Goal: Task Accomplishment & Management: Use online tool/utility

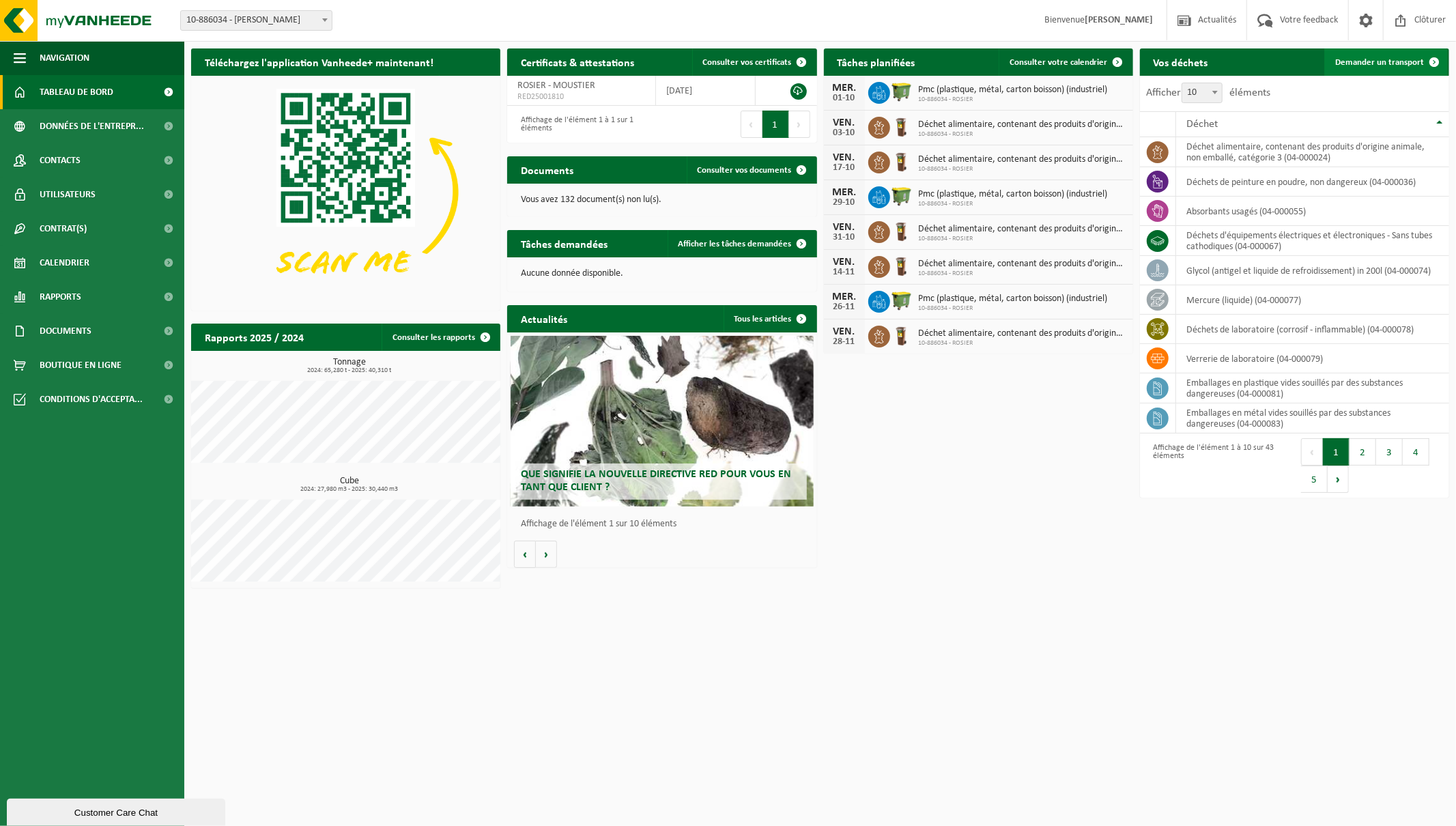
click at [1384, 66] on span "Demander un transport" at bounding box center [1379, 62] width 89 height 9
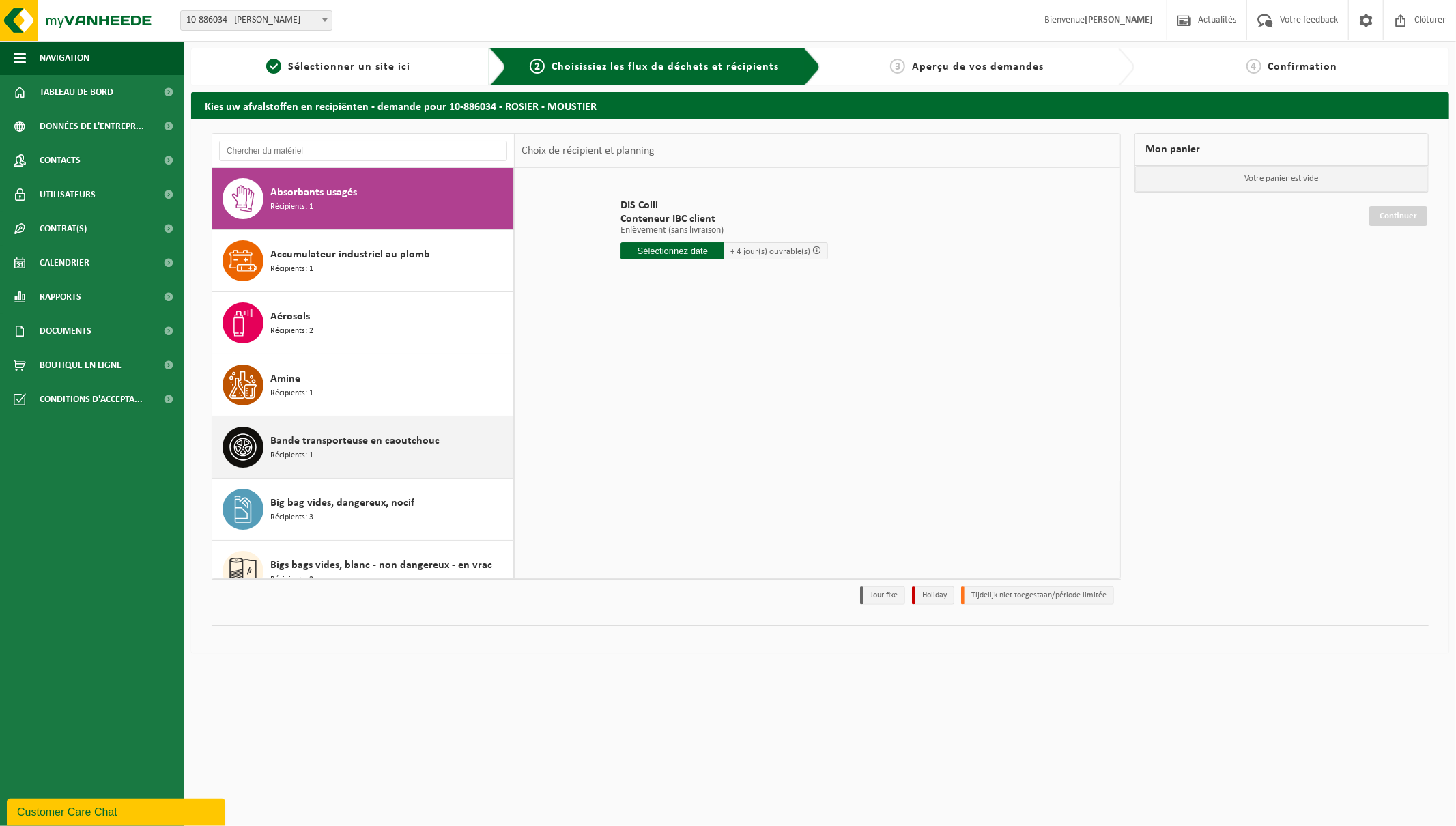
scroll to position [18, 0]
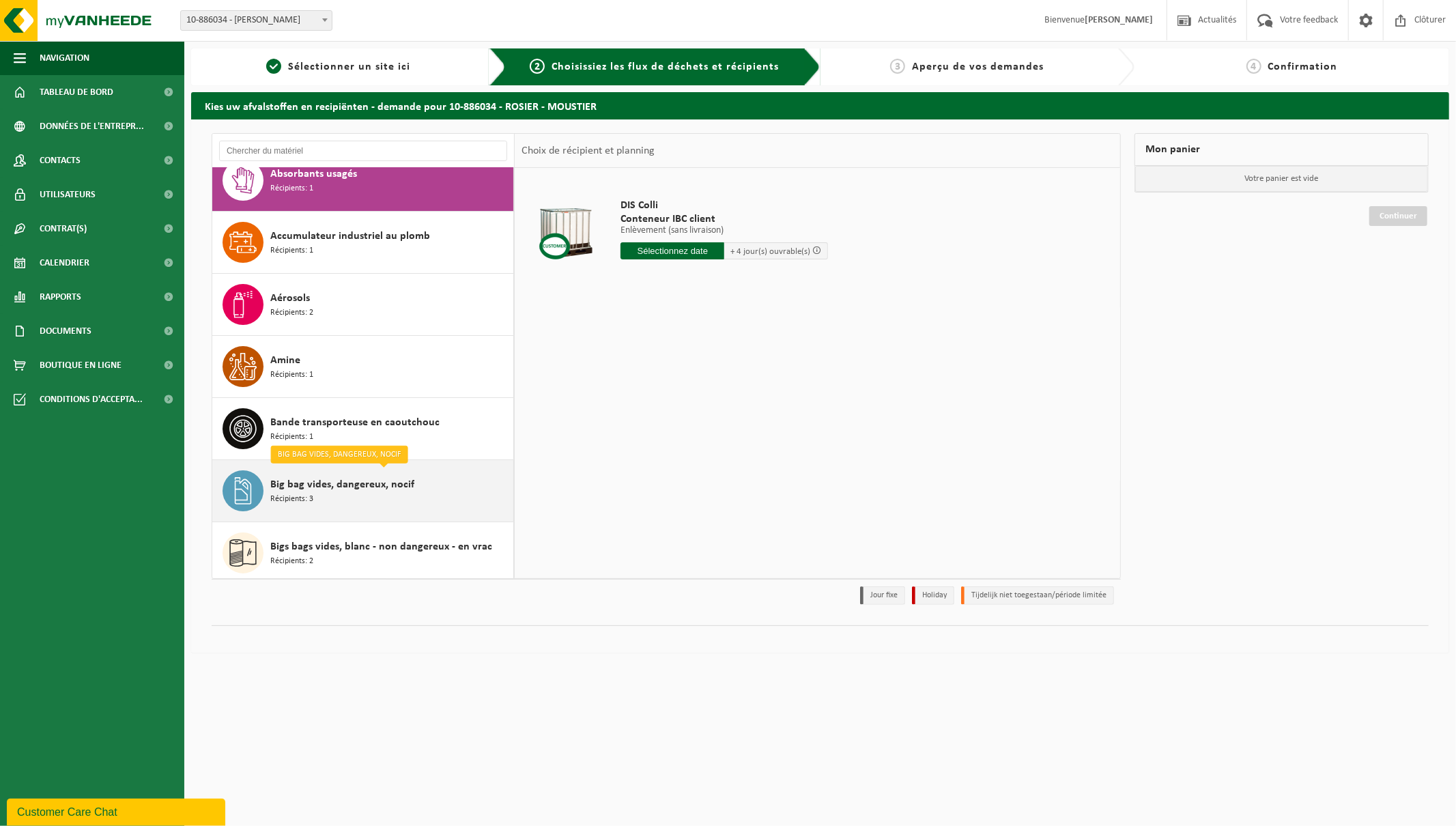
click at [331, 482] on span "Big bag vides, dangereux, nocif" at bounding box center [342, 484] width 144 height 17
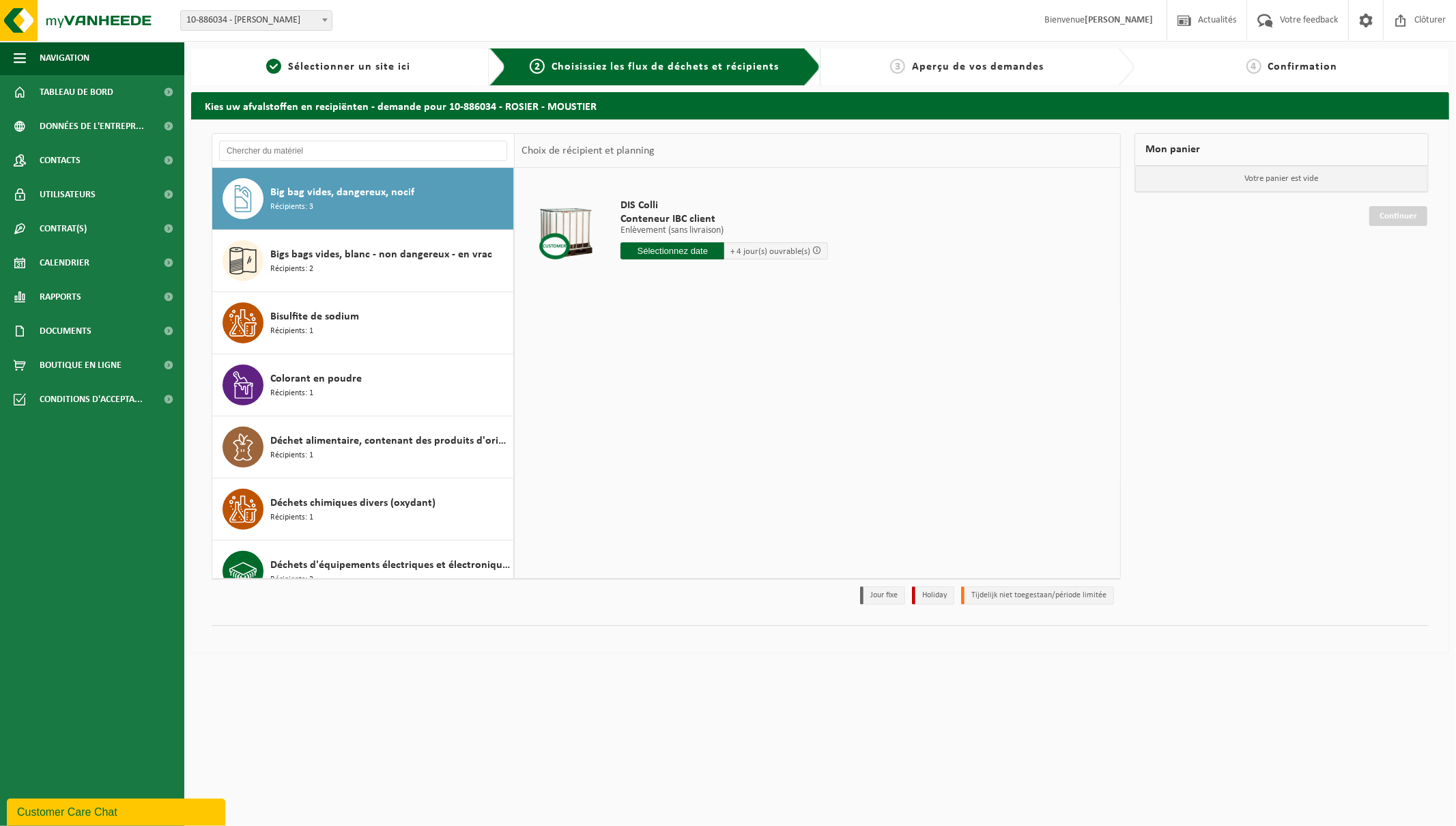
scroll to position [311, 0]
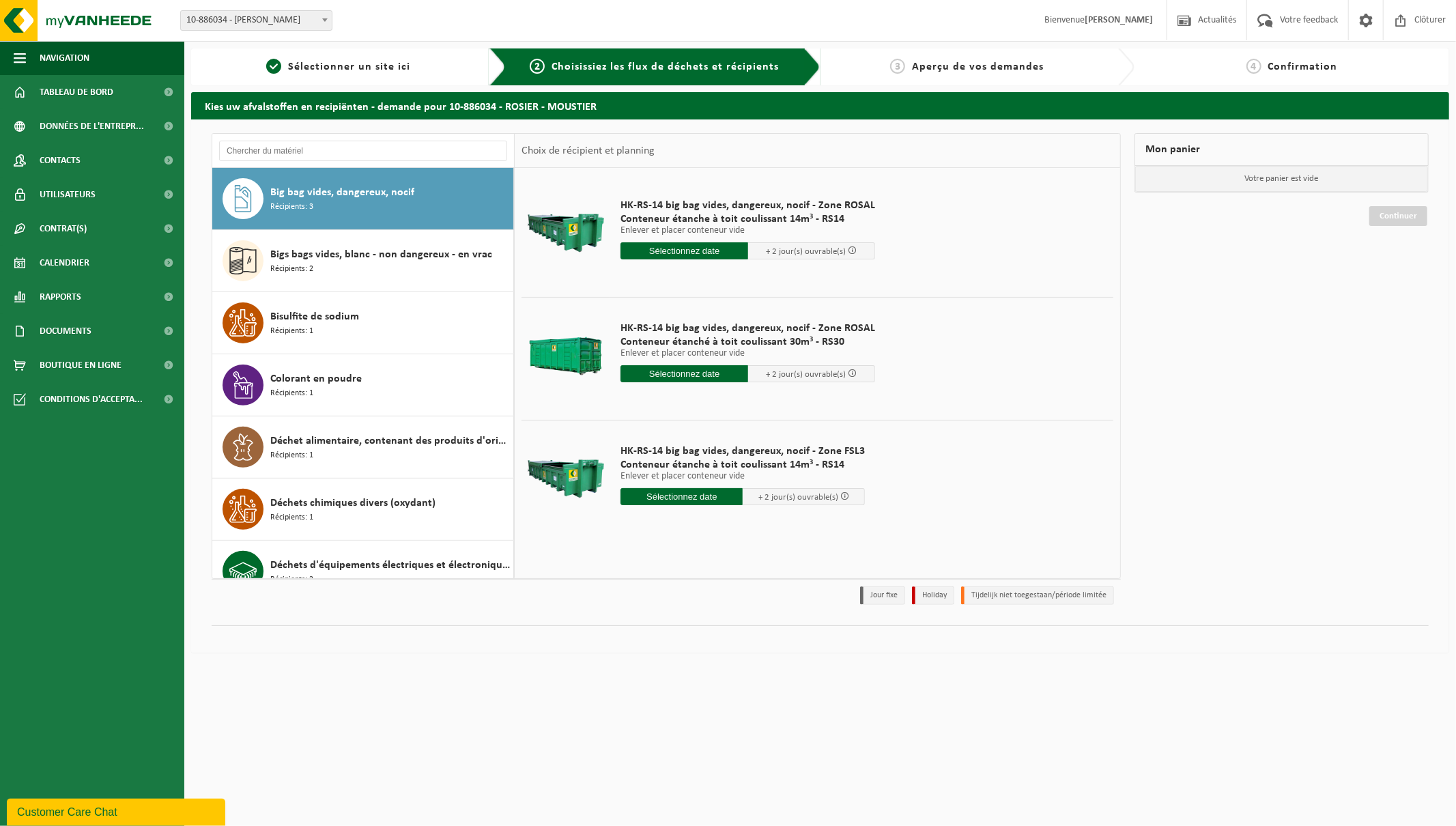
click at [677, 248] on input "text" at bounding box center [684, 250] width 128 height 17
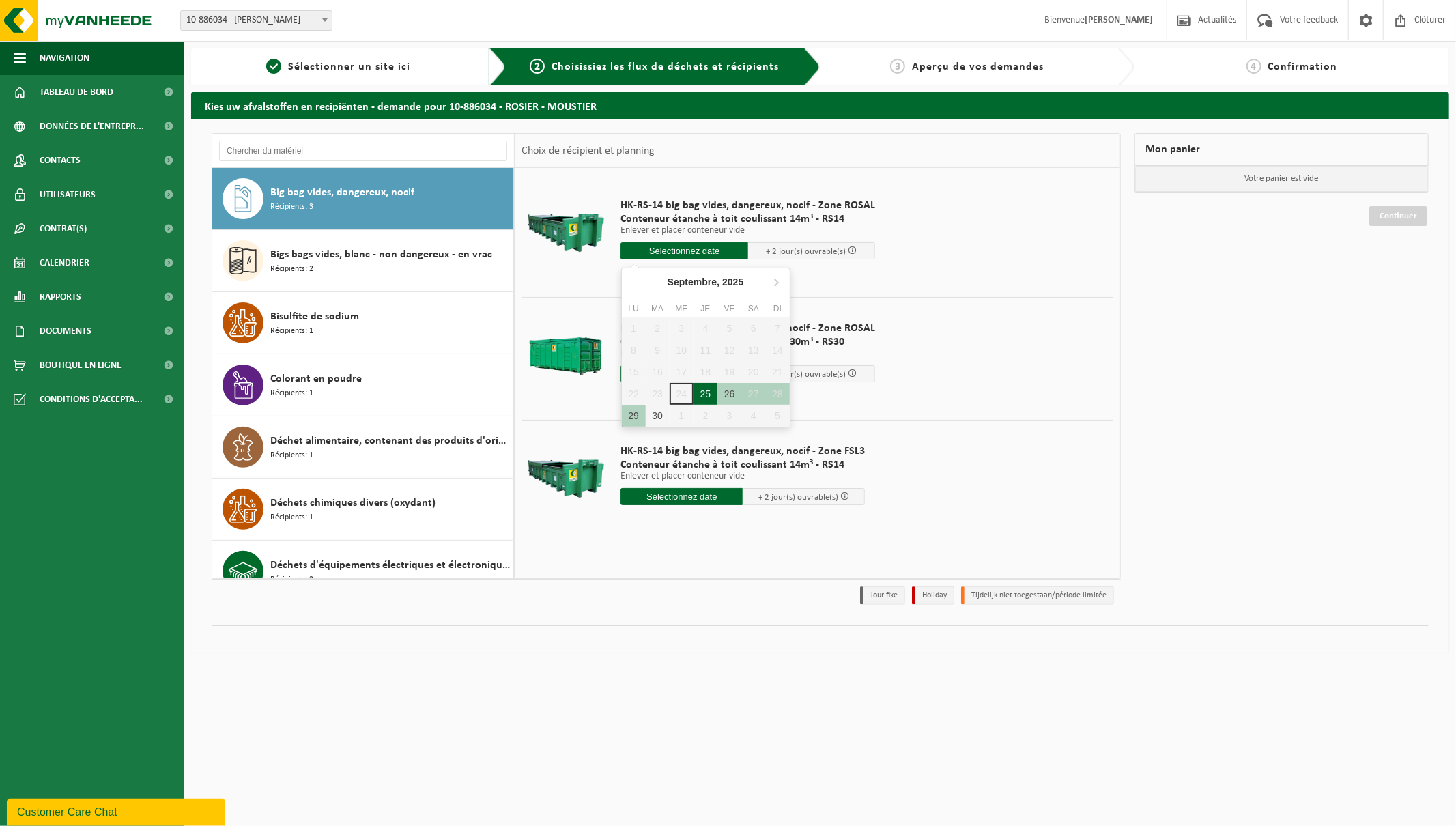
click at [699, 397] on div "25" at bounding box center [705, 393] width 24 height 22
type input "à partir de 2025-09-25"
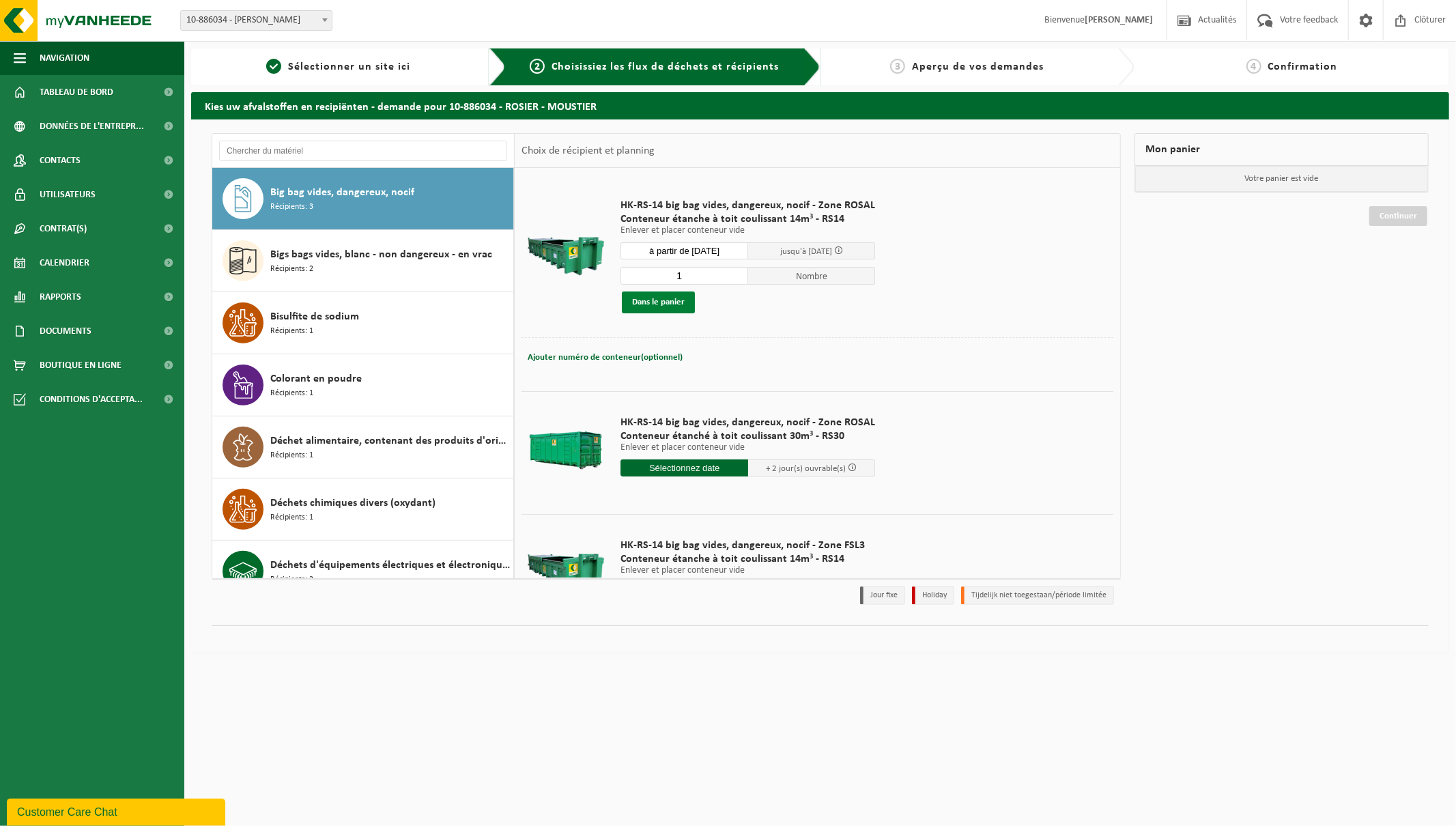
click at [655, 305] on button "Dans le panier" at bounding box center [658, 302] width 73 height 22
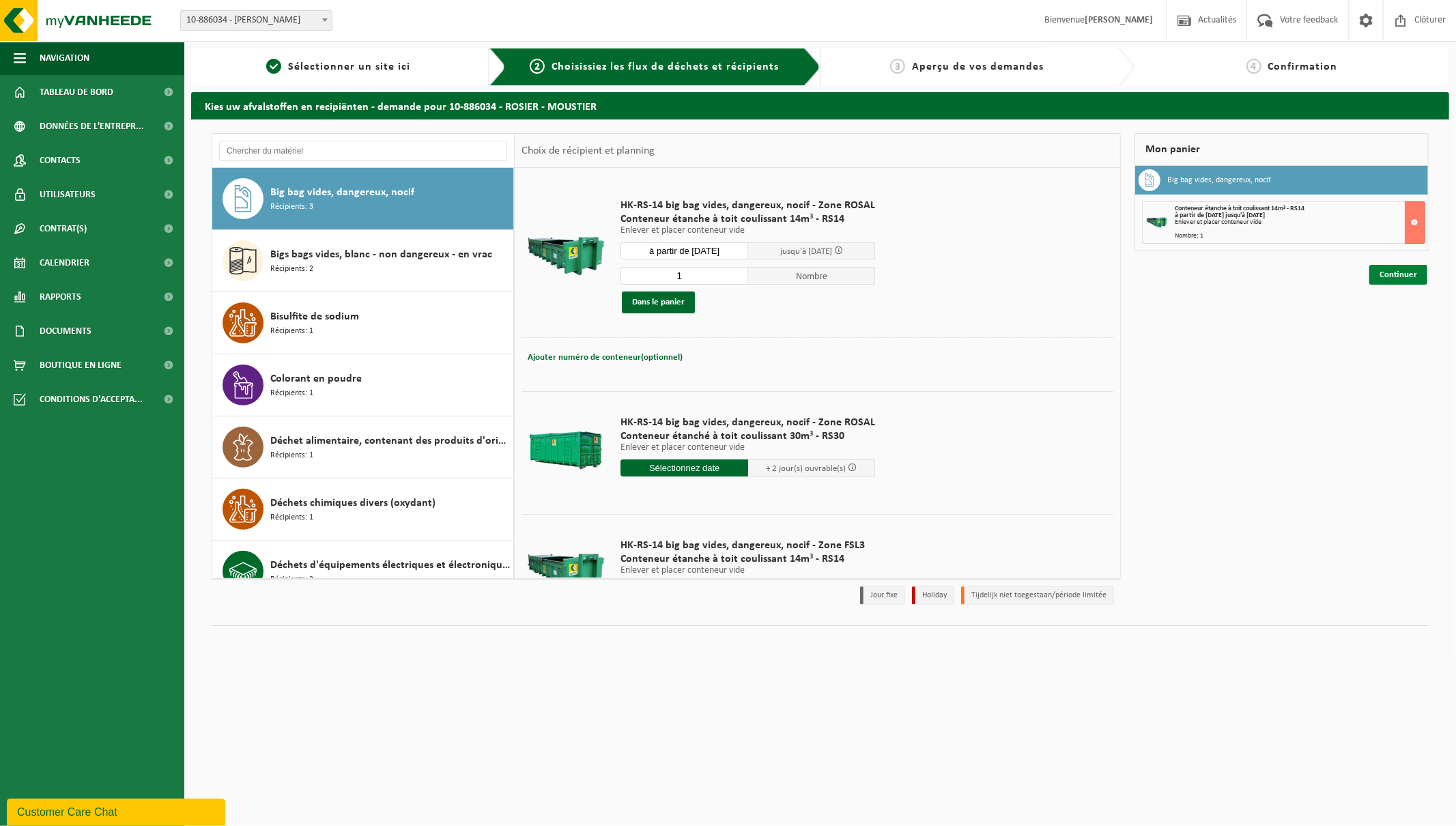
click at [1395, 275] on link "Continuer" at bounding box center [1398, 274] width 58 height 19
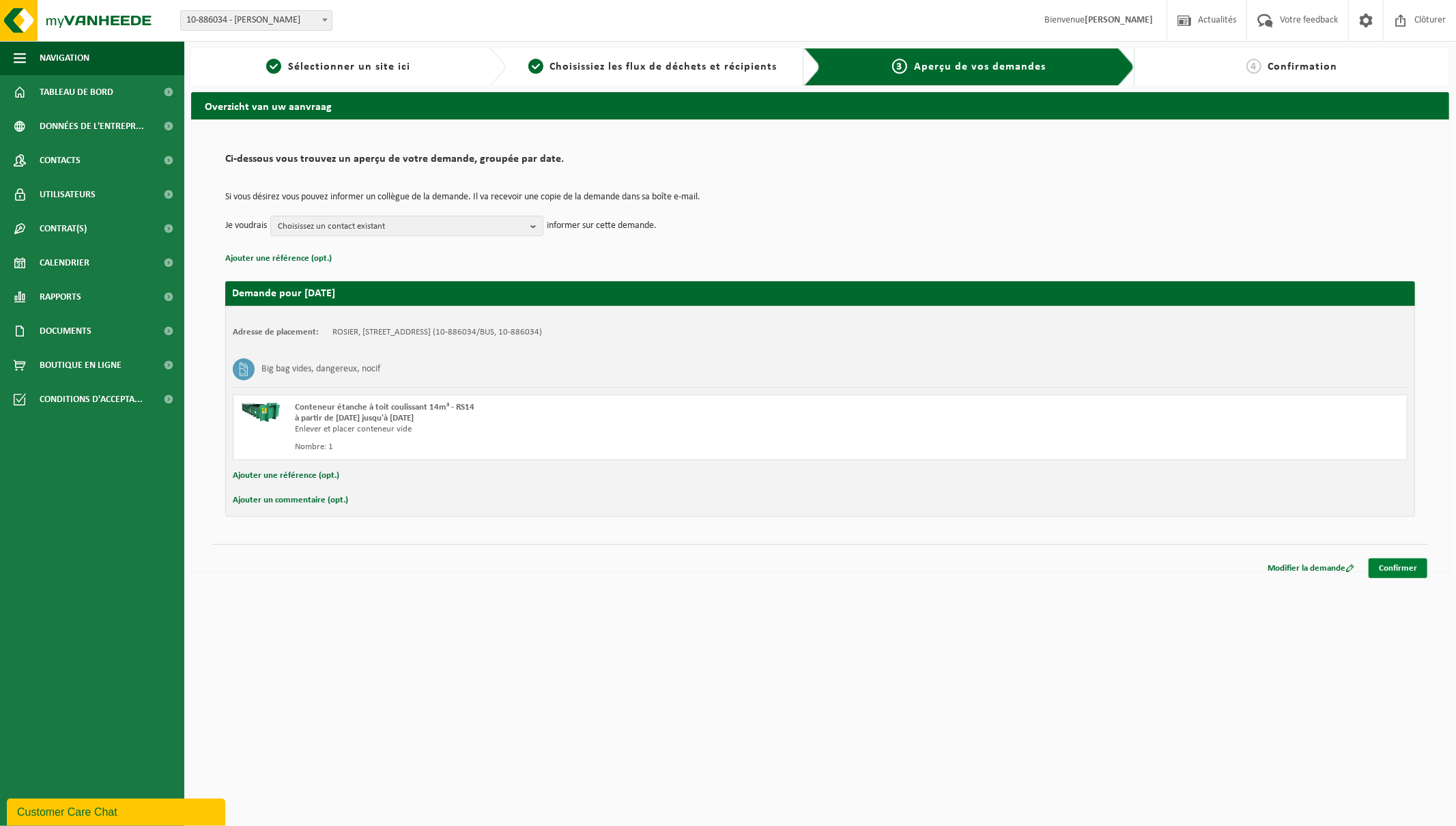
click at [1401, 561] on link "Confirmer" at bounding box center [1397, 568] width 59 height 19
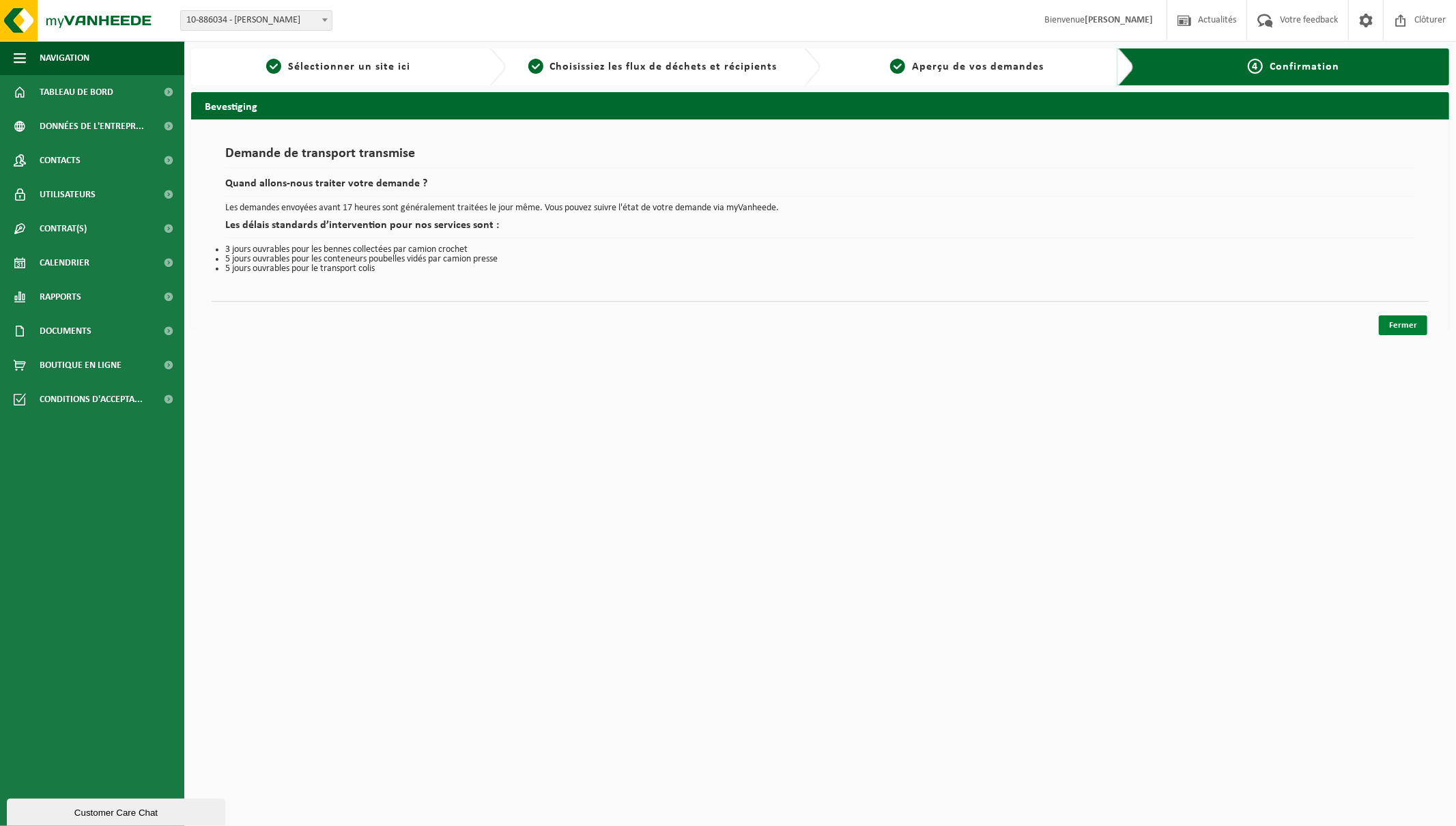
click at [1398, 321] on link "Fermer" at bounding box center [1402, 325] width 48 height 19
